Goal: Task Accomplishment & Management: Use online tool/utility

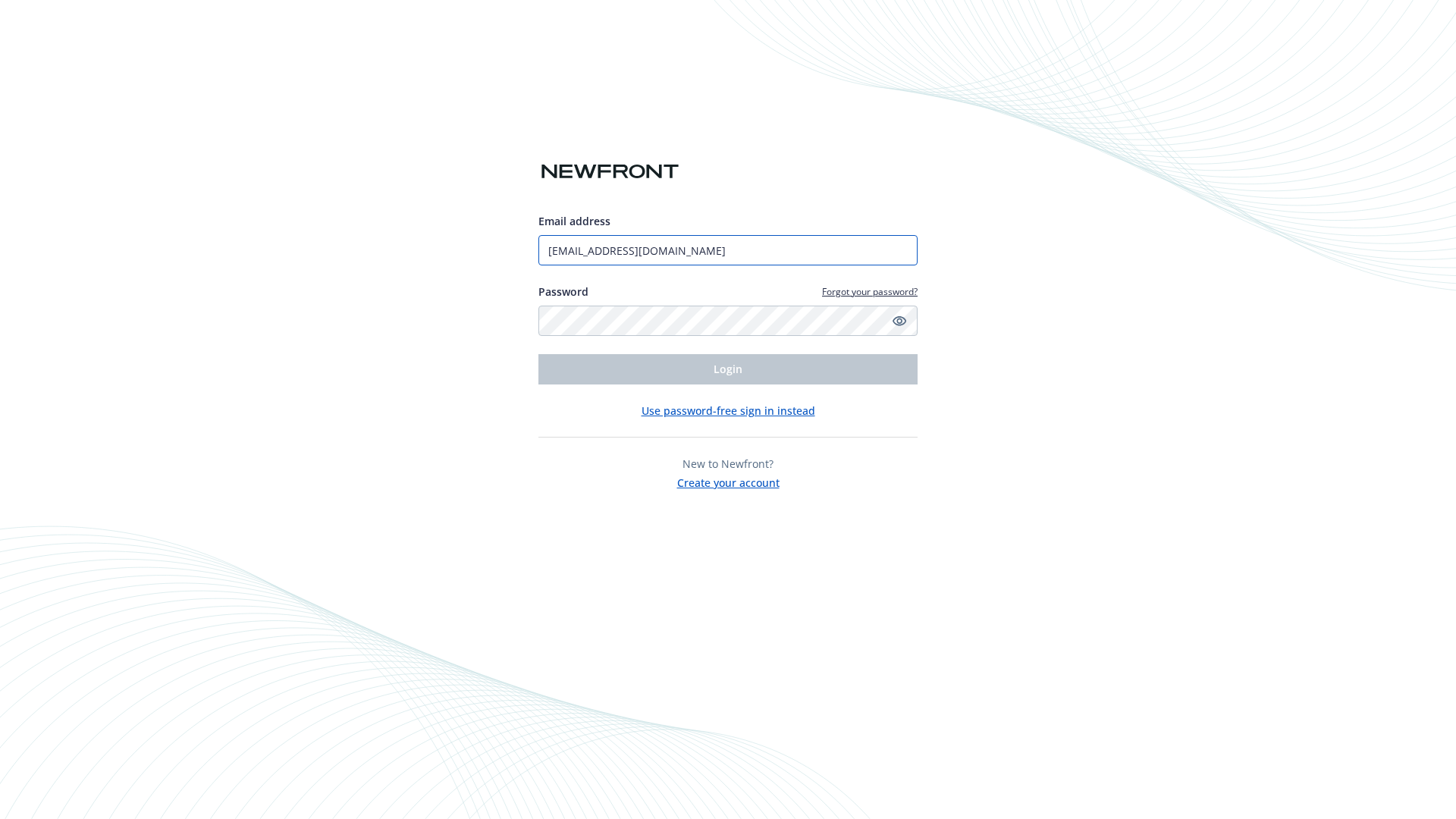
type input "[EMAIL_ADDRESS][DOMAIN_NAME]"
click at [728, 370] on span "Login" at bounding box center [728, 369] width 29 height 14
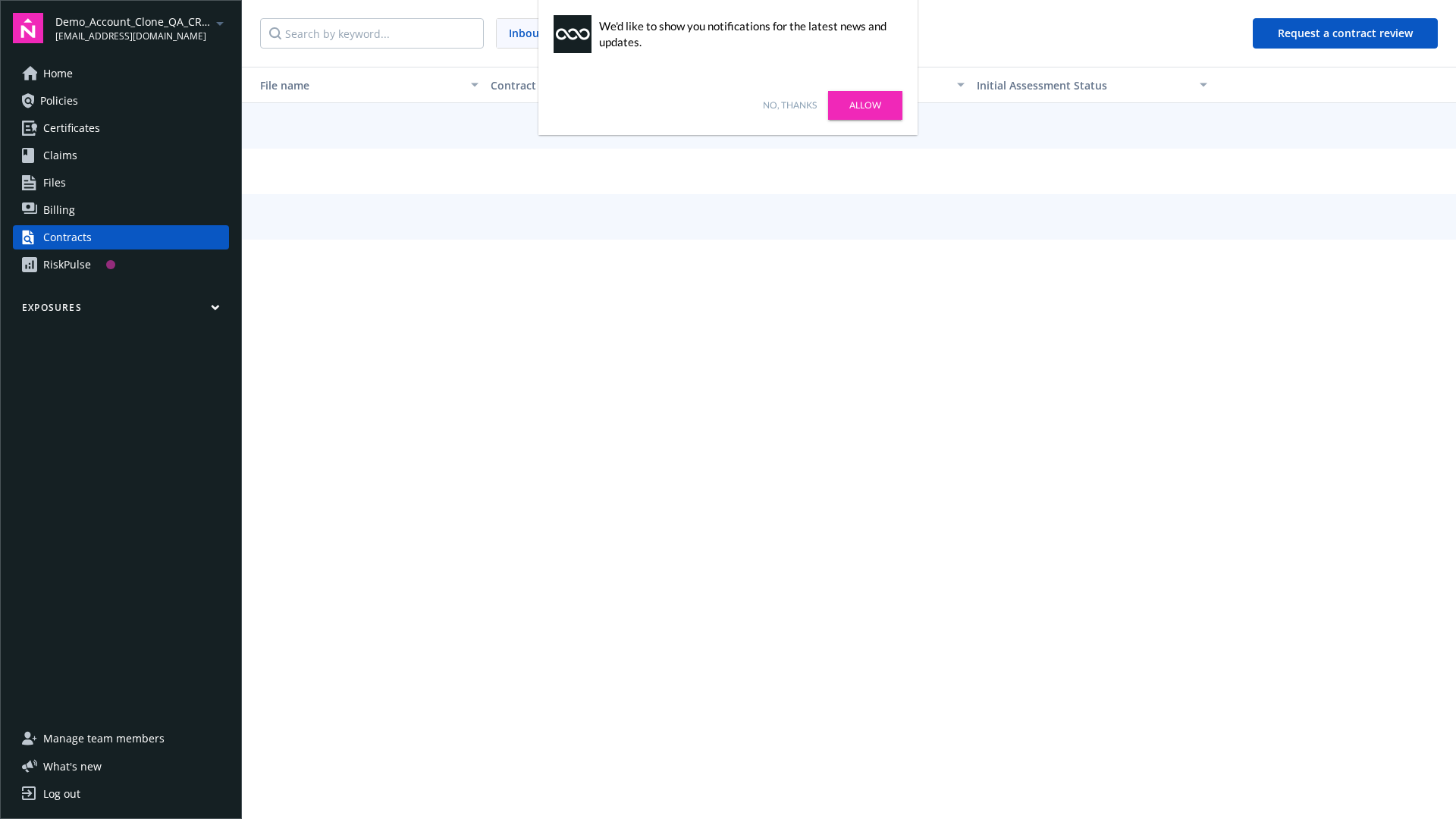
click at [790, 106] on link "No, thanks" at bounding box center [790, 105] width 54 height 14
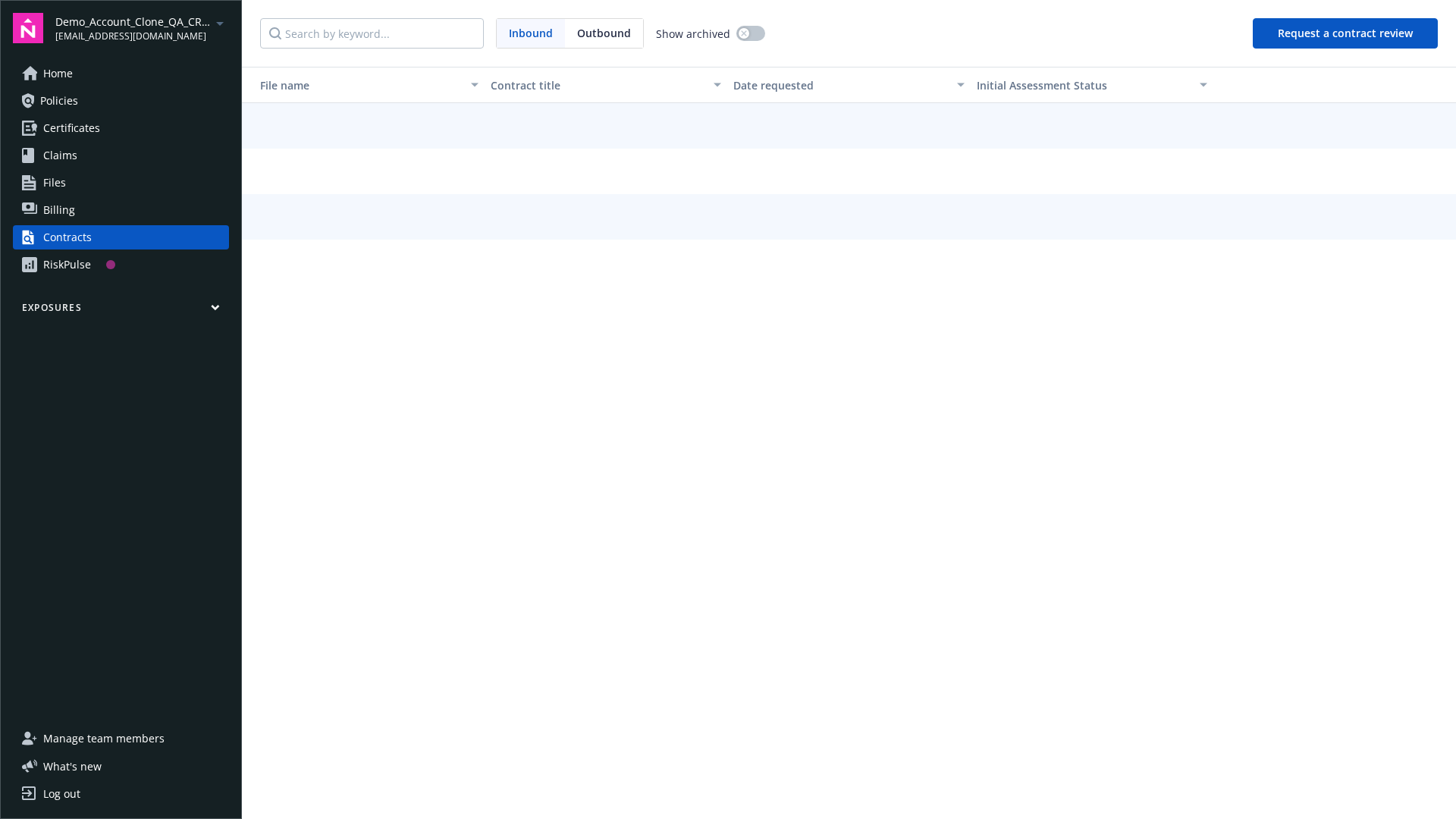
click at [1346, 33] on button "Request a contract review" at bounding box center [1345, 33] width 185 height 31
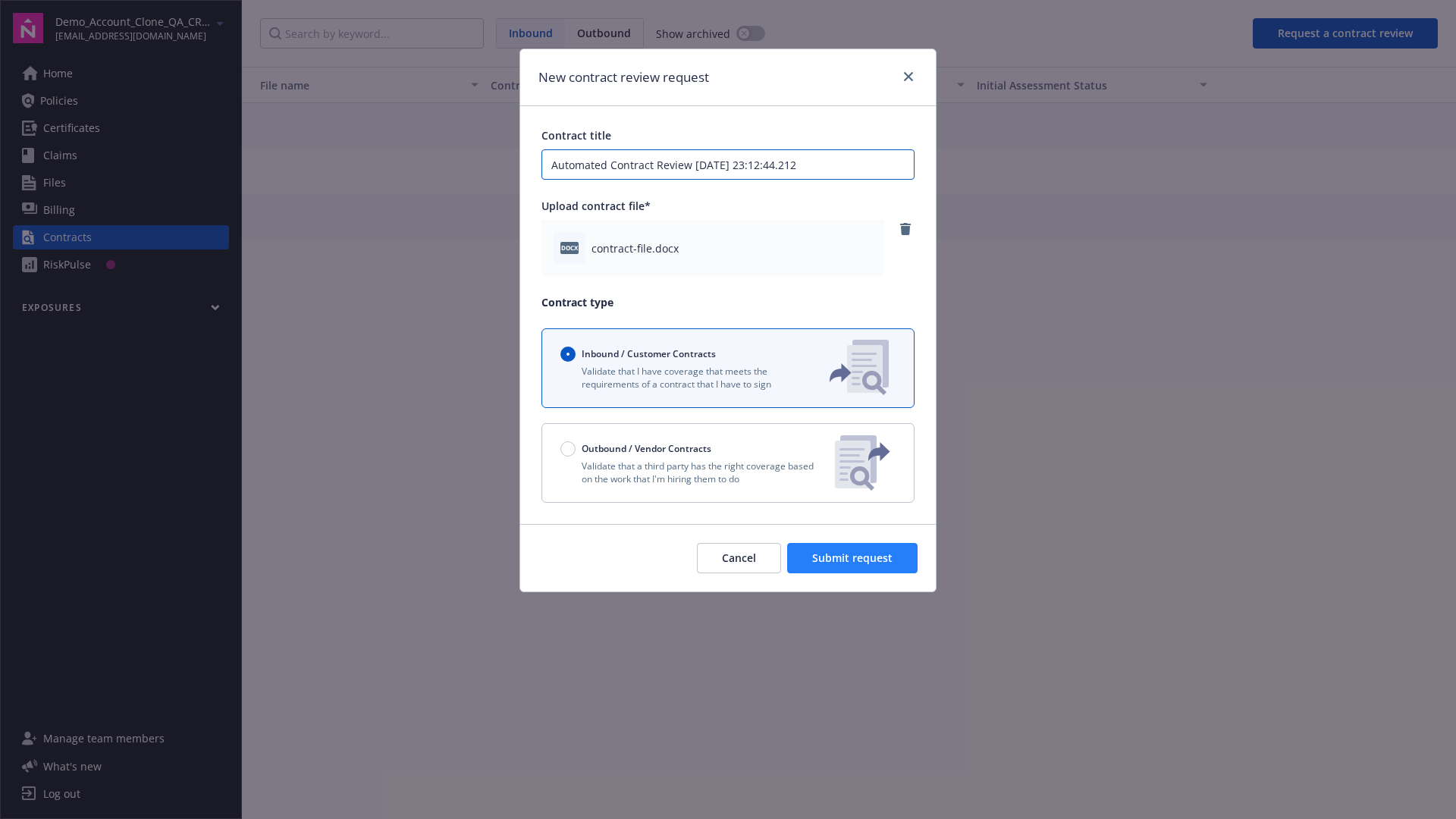
type input "Automated Contract Review [DATE] 23:12:44.212"
click at [853, 559] on span "Submit request" at bounding box center [852, 558] width 80 height 14
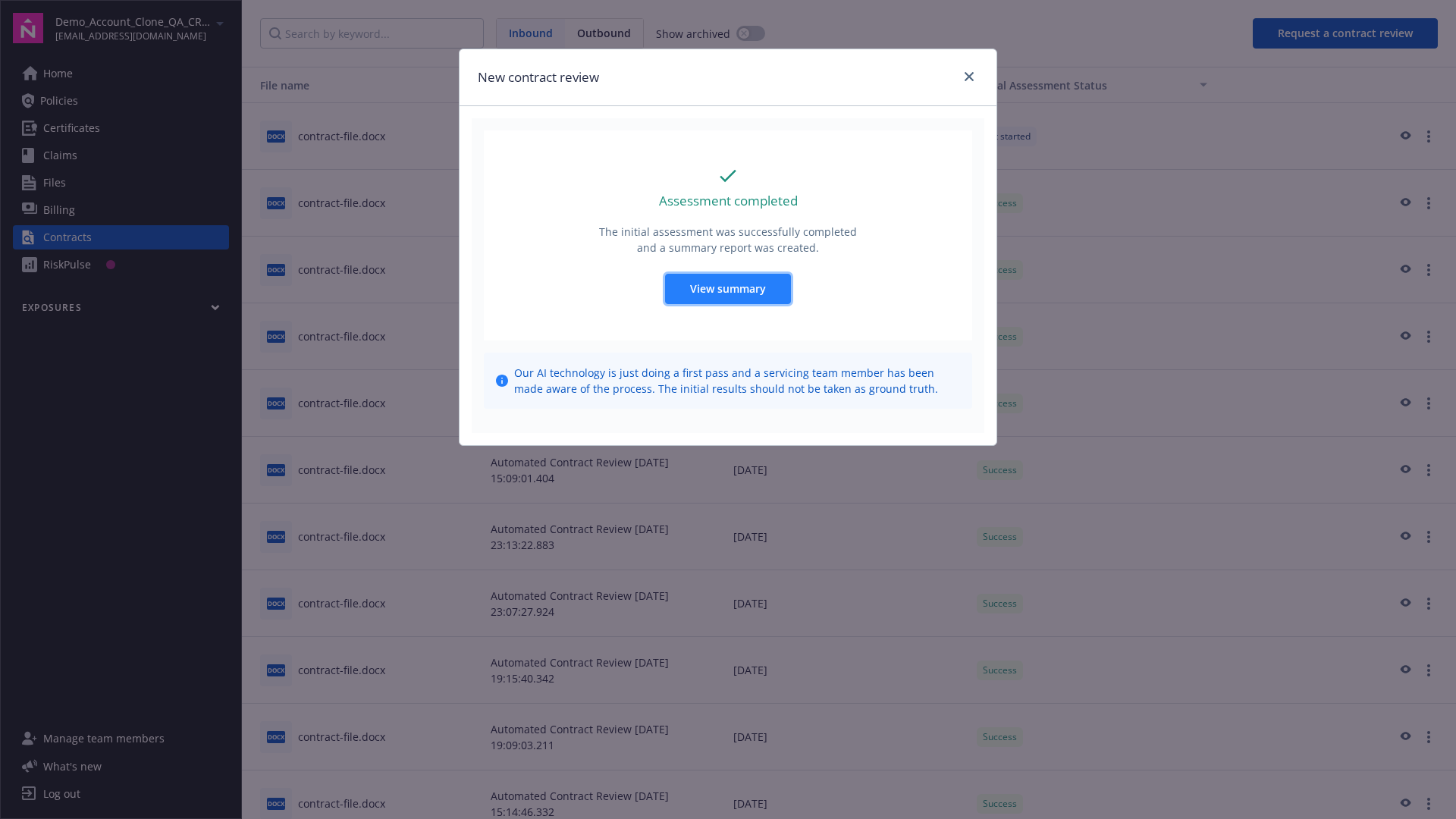
click at [728, 288] on span "View summary" at bounding box center [728, 288] width 76 height 14
